Goal: Information Seeking & Learning: Learn about a topic

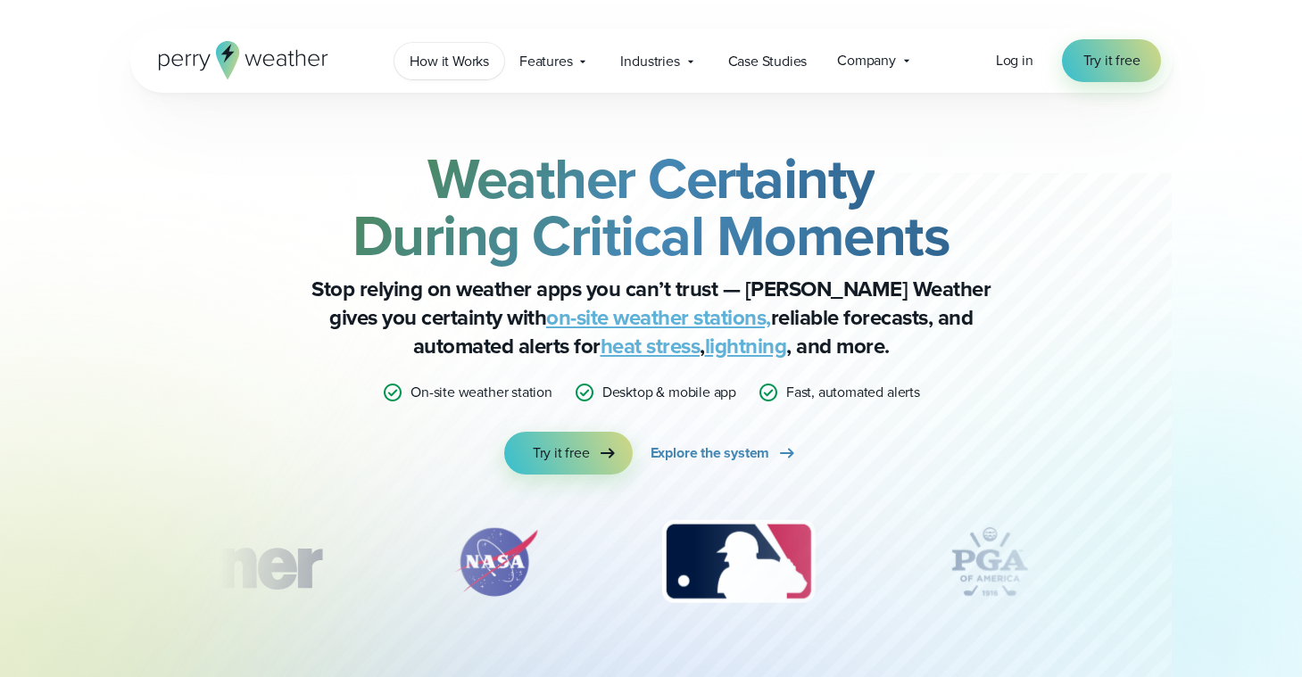
click at [494, 60] on link "How it Works" at bounding box center [450, 61] width 110 height 37
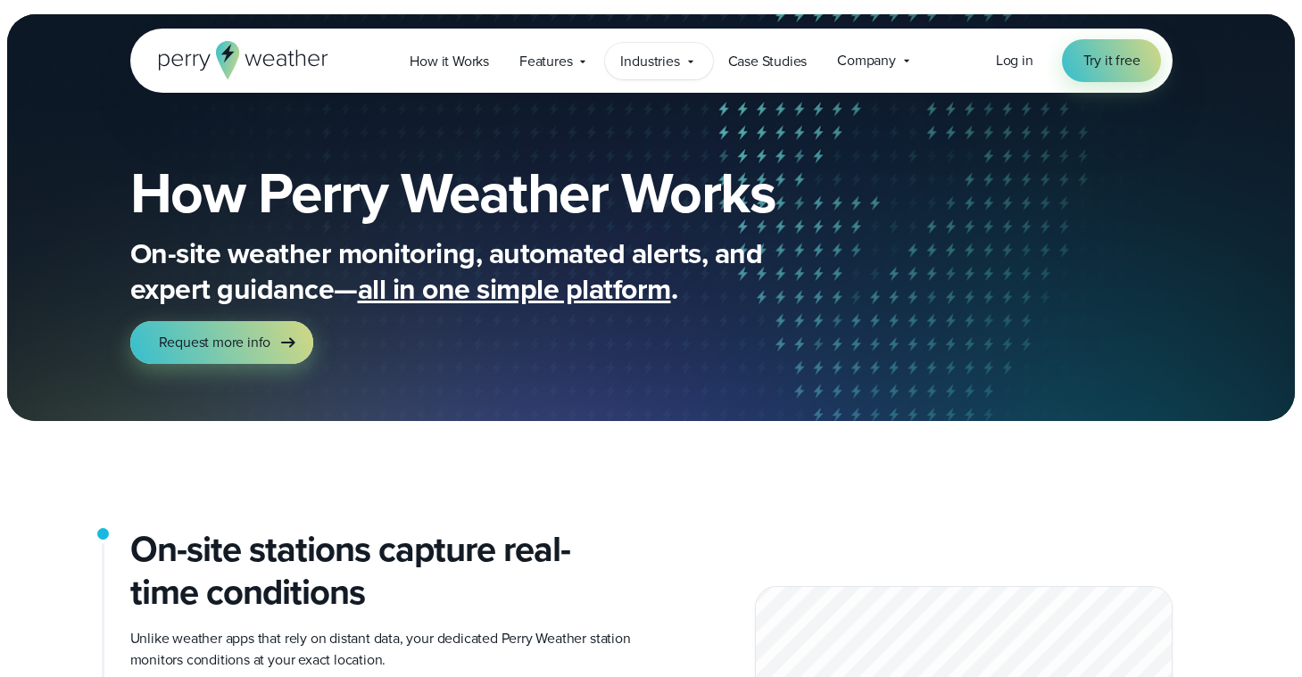
click at [640, 68] on span "Industries" at bounding box center [649, 61] width 59 height 21
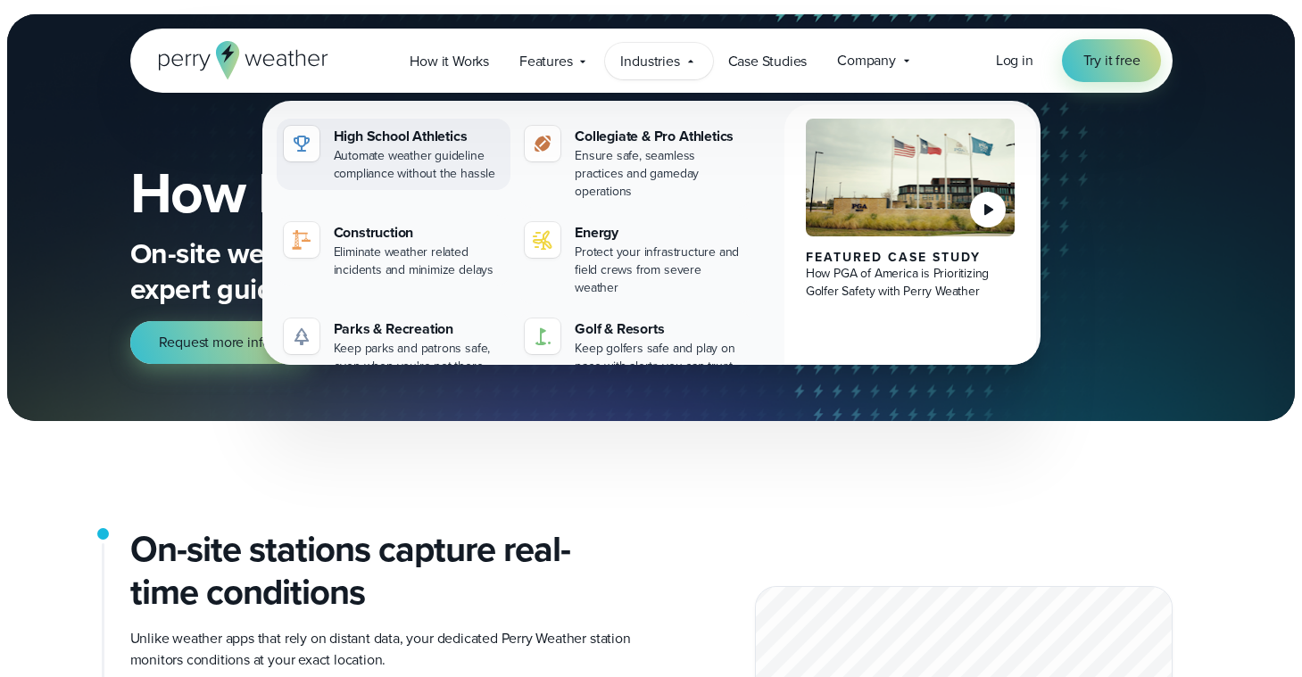
click at [469, 148] on div "Automate weather guideline compliance without the hassle" at bounding box center [419, 165] width 170 height 36
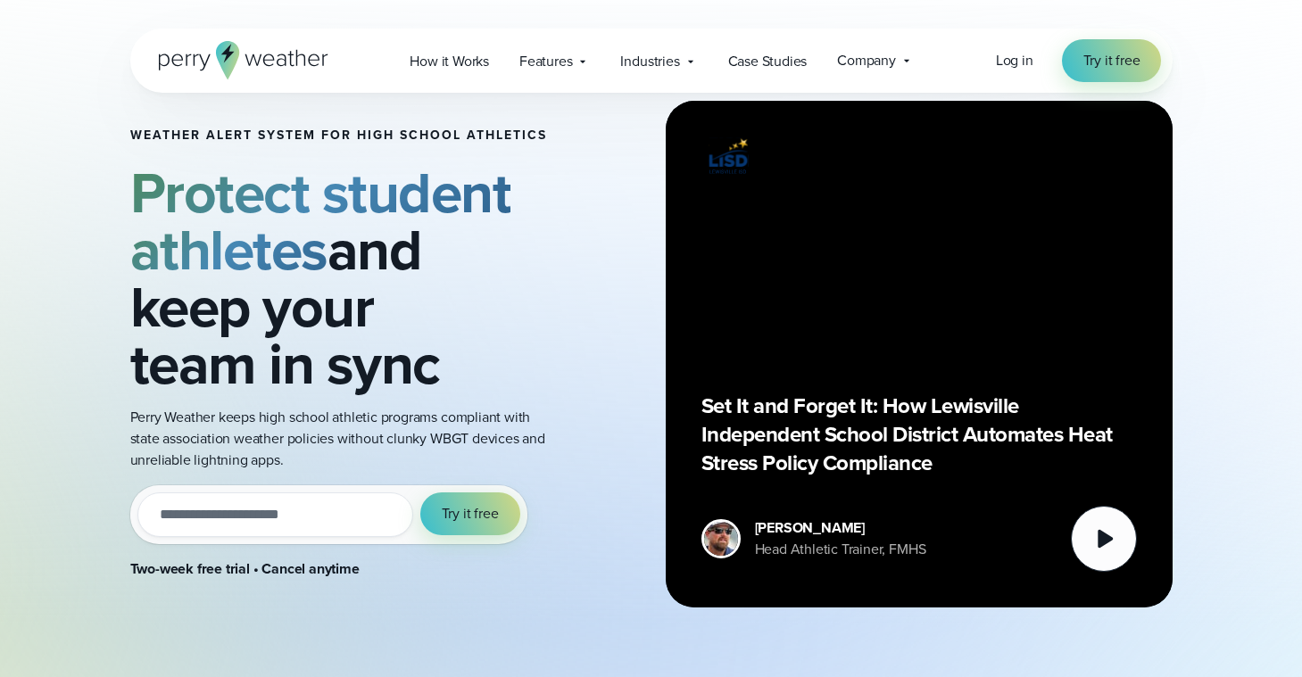
scroll to position [54, 0]
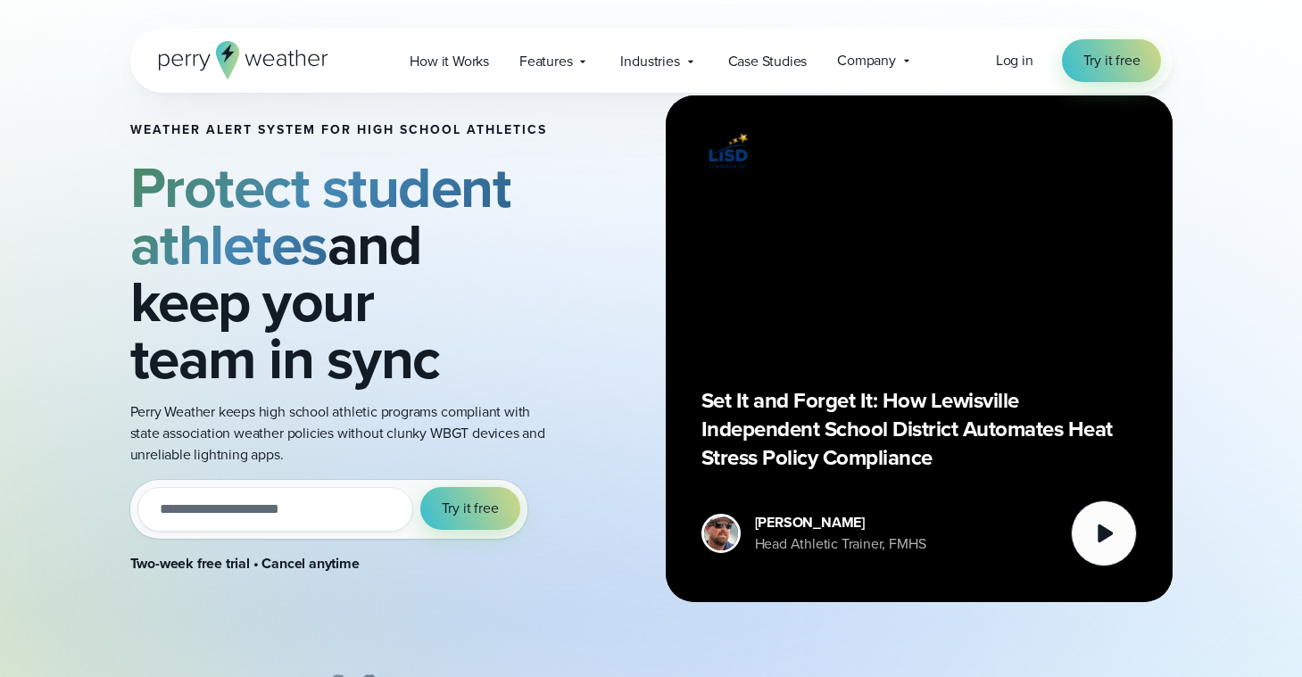
click at [970, 306] on div "Set It and Forget It: How Lewisville Independent School District Automates Heat…" at bounding box center [920, 349] width 436 height 436
click at [1086, 539] on icon at bounding box center [1104, 534] width 36 height 36
